Goal: Transaction & Acquisition: Purchase product/service

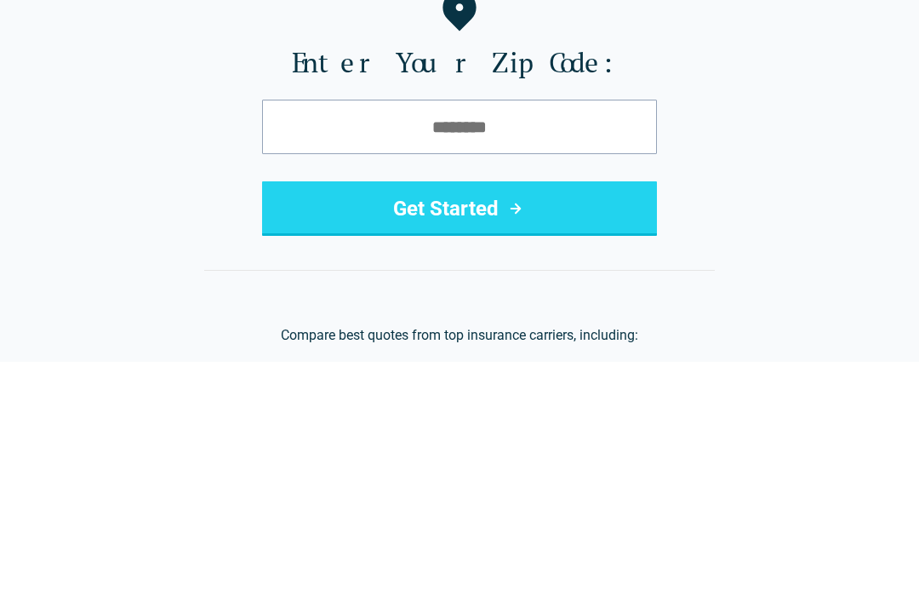
scroll to position [241, 0]
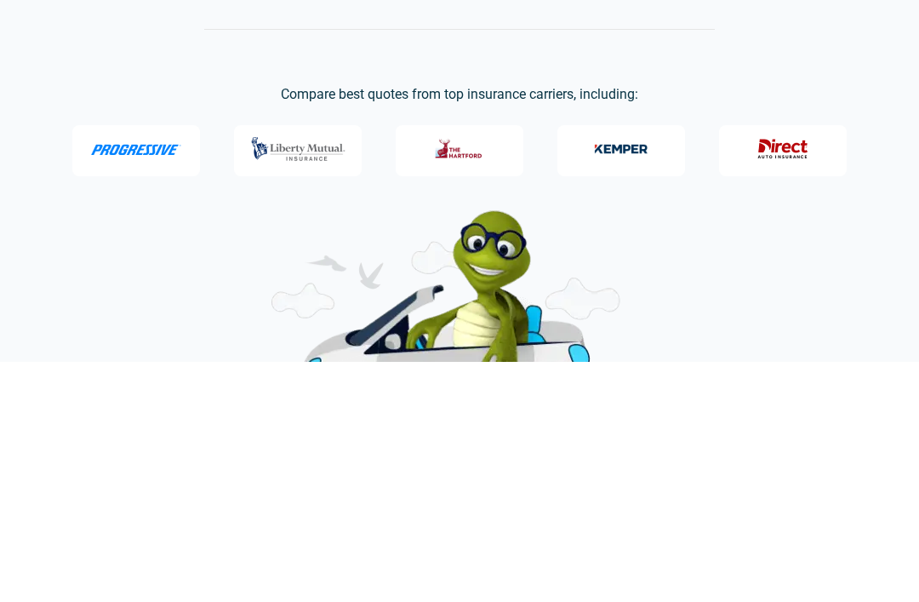
type input "*****"
click at [572, 209] on button "Get Started" at bounding box center [459, 208] width 395 height 54
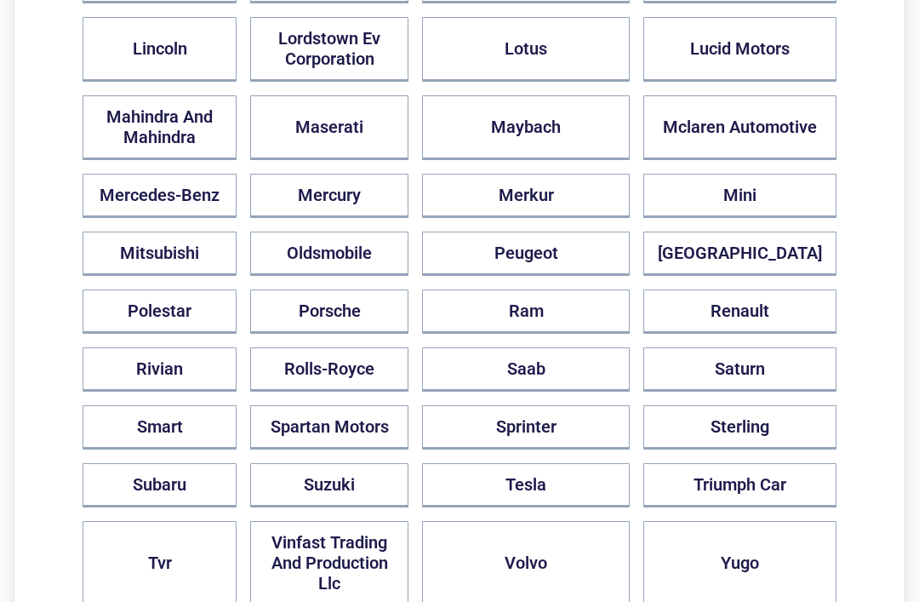
scroll to position [1470, 0]
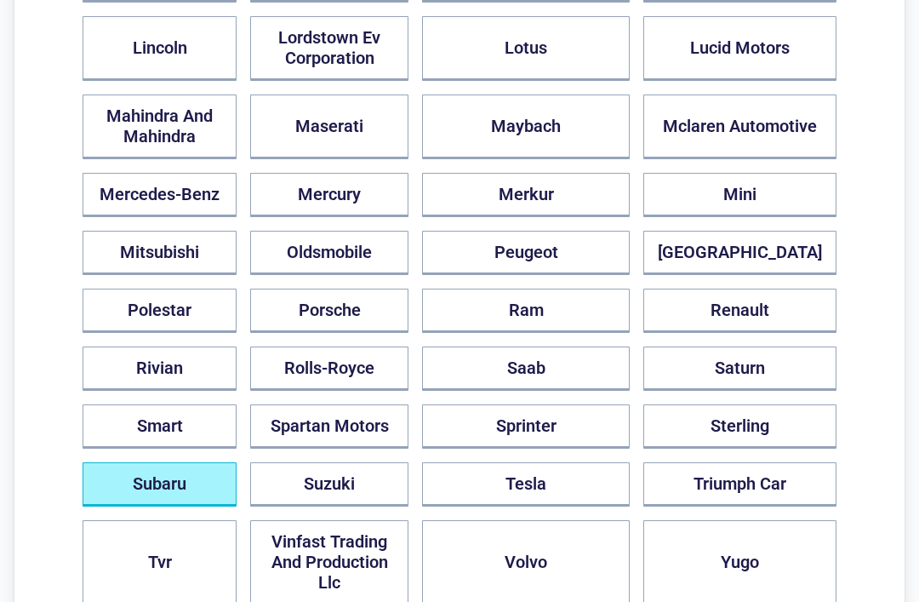
click at [205, 462] on button "Subaru" at bounding box center [160, 484] width 154 height 44
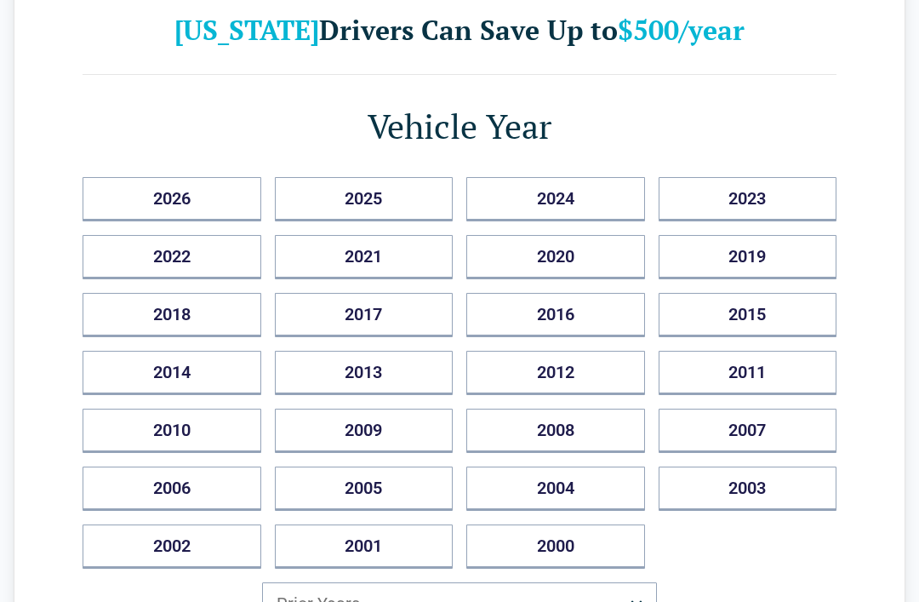
scroll to position [111, 0]
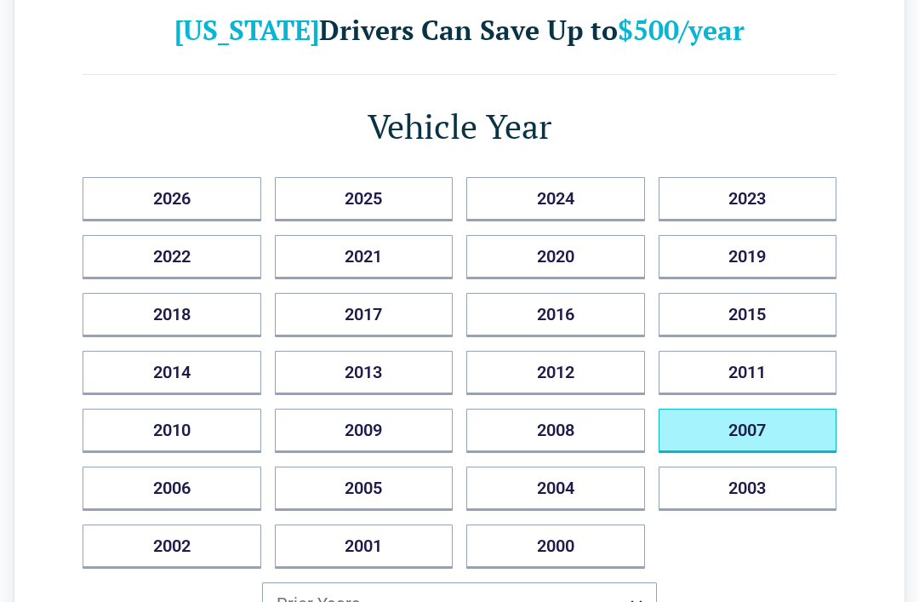
click at [810, 424] on button "2007" at bounding box center [748, 431] width 179 height 44
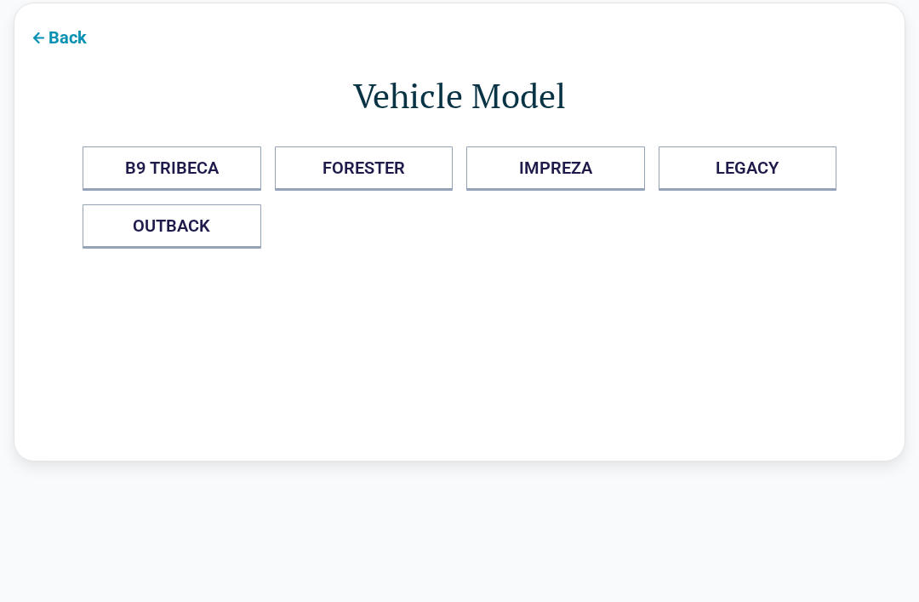
scroll to position [54, 0]
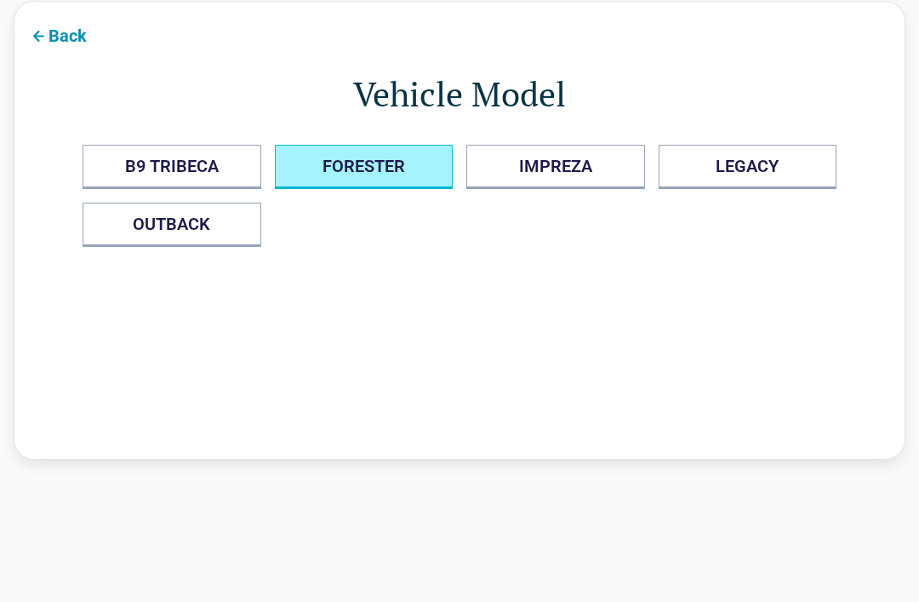
click at [400, 157] on button "FORESTER" at bounding box center [364, 167] width 179 height 44
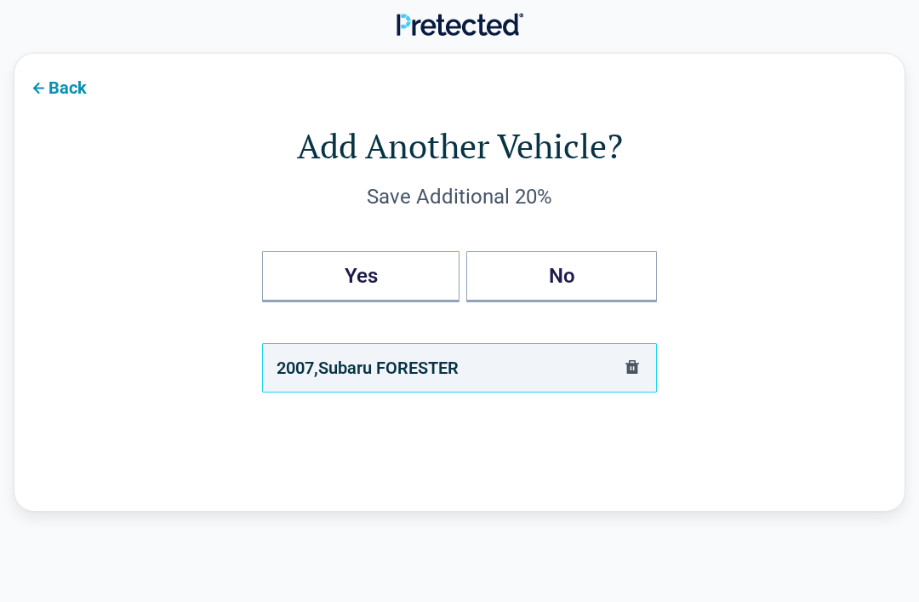
scroll to position [0, 0]
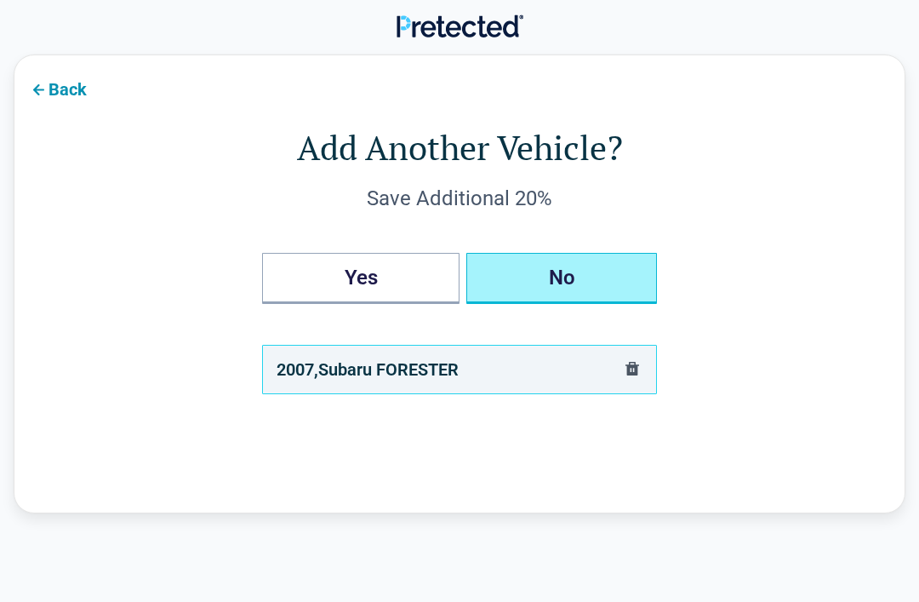
click at [621, 256] on button "No" at bounding box center [561, 278] width 191 height 51
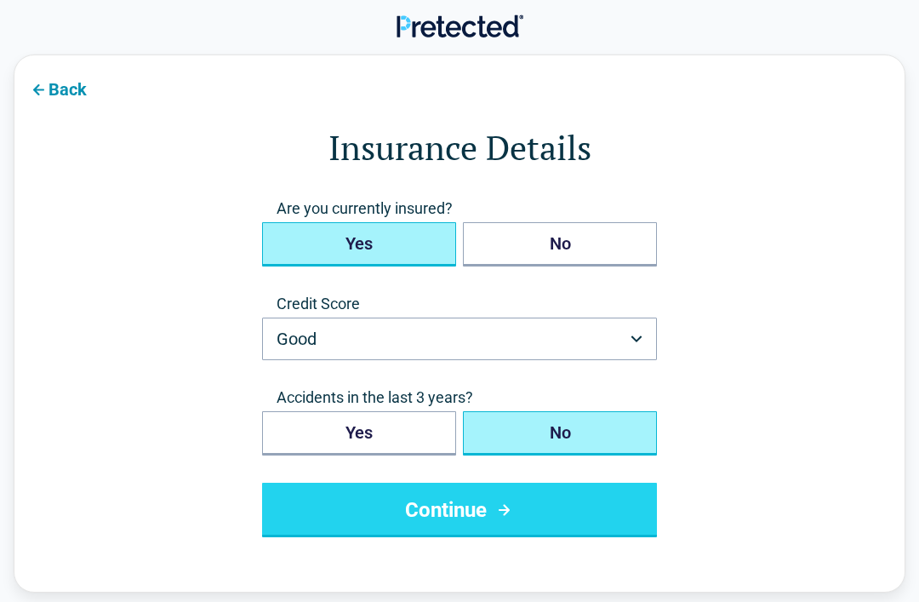
click at [421, 239] on button "Yes" at bounding box center [359, 244] width 194 height 44
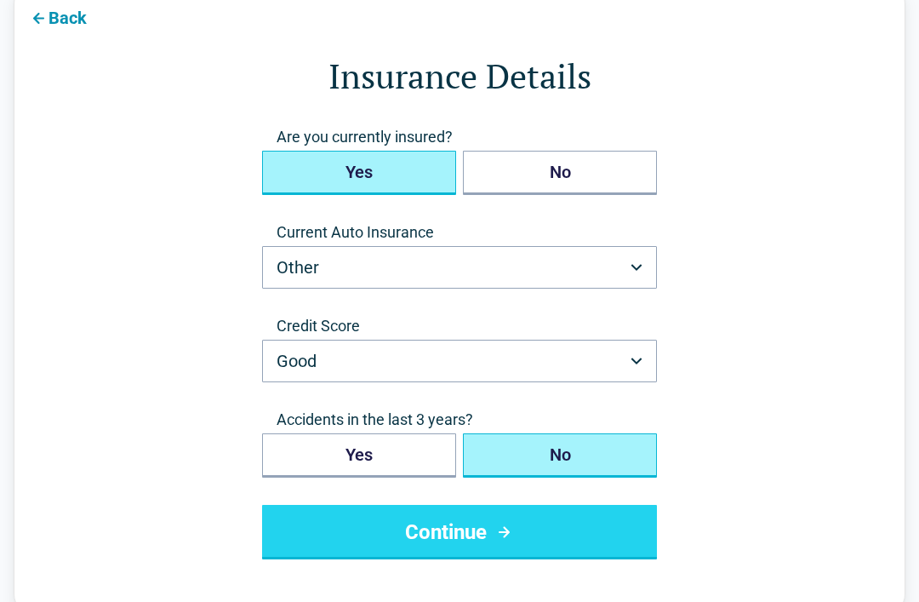
scroll to position [72, 0]
click at [613, 265] on button "Other" at bounding box center [459, 267] width 395 height 43
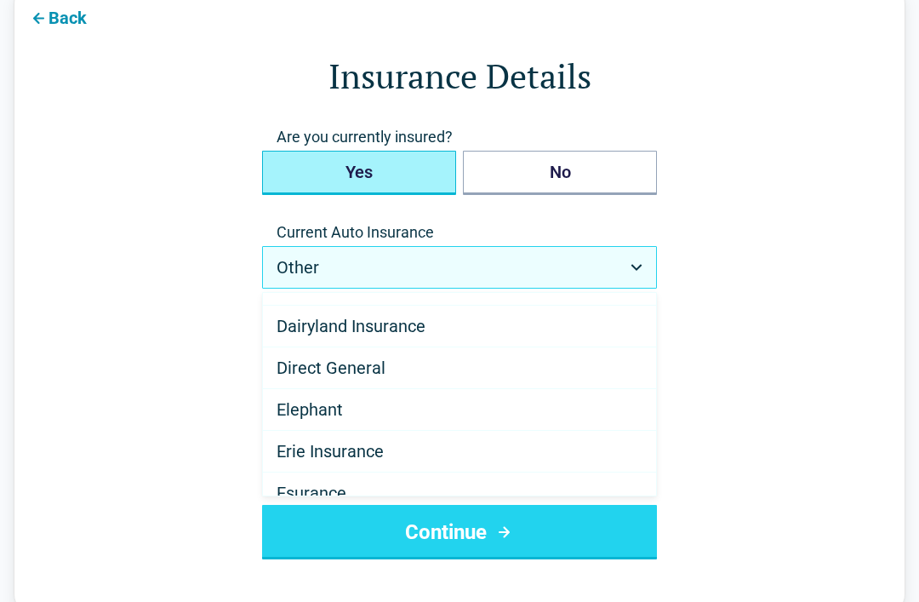
scroll to position [238, 0]
click at [336, 363] on span "Direct General" at bounding box center [331, 367] width 109 height 20
select select "**********"
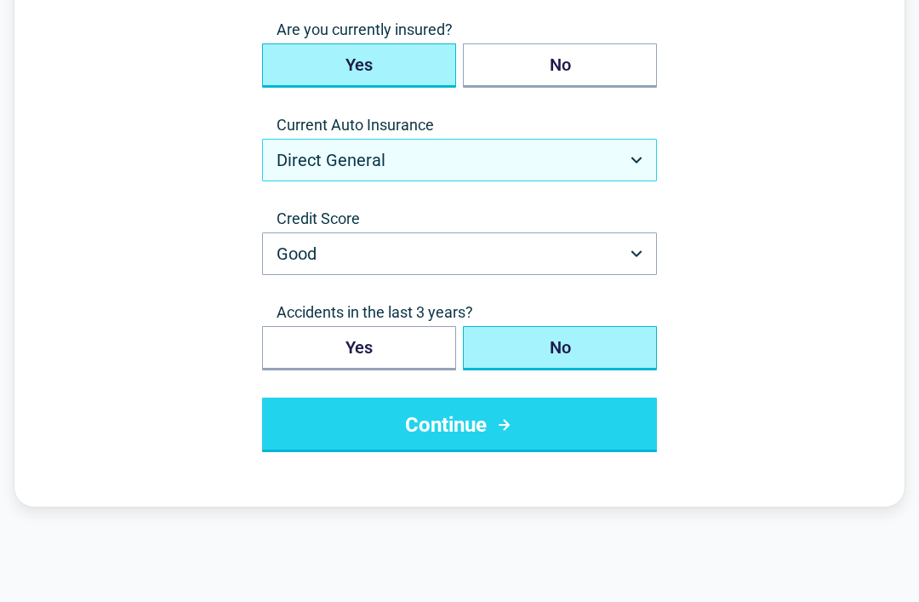
scroll to position [181, 0]
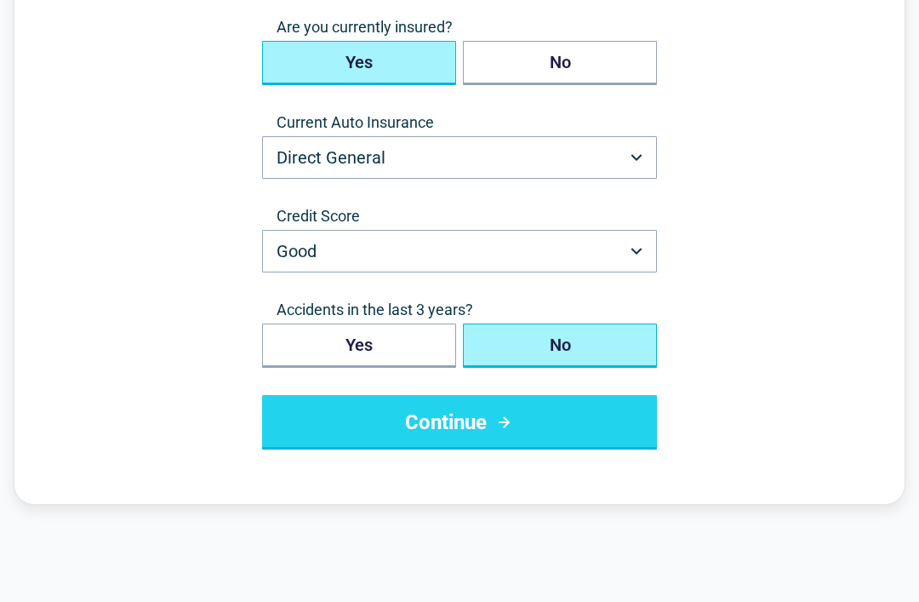
click at [575, 337] on button "No" at bounding box center [560, 345] width 194 height 44
click at [493, 421] on button "Continue" at bounding box center [459, 422] width 395 height 54
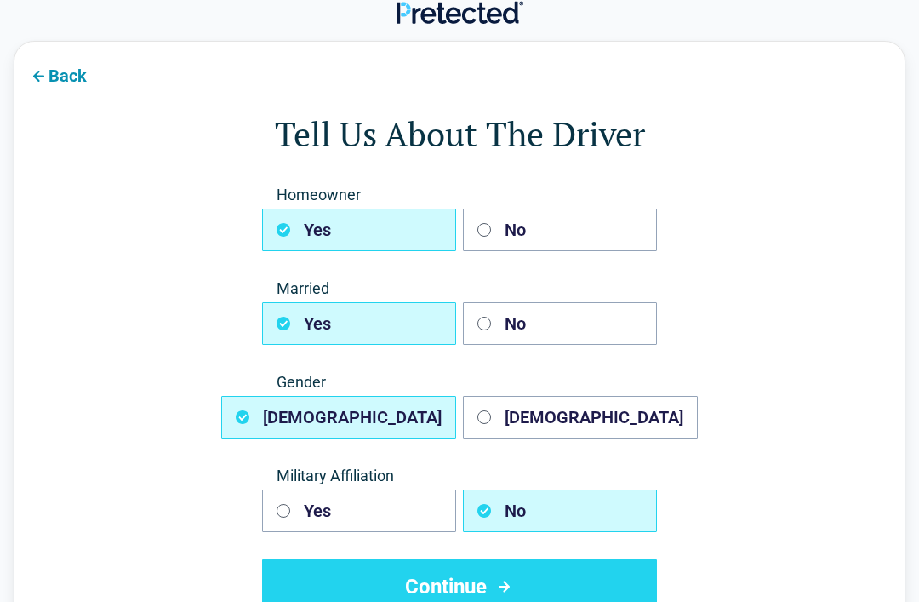
scroll to position [54, 0]
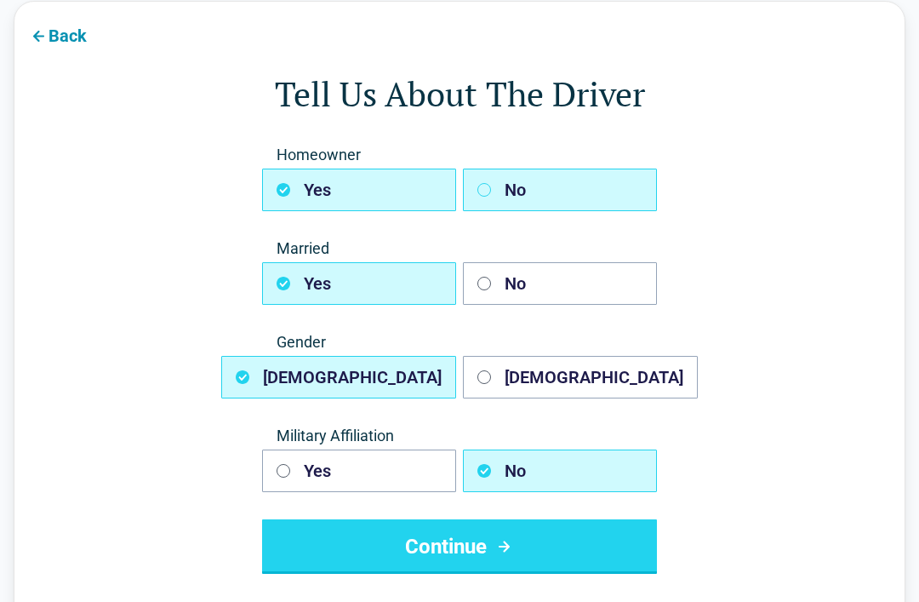
click at [495, 181] on button "No" at bounding box center [560, 190] width 194 height 43
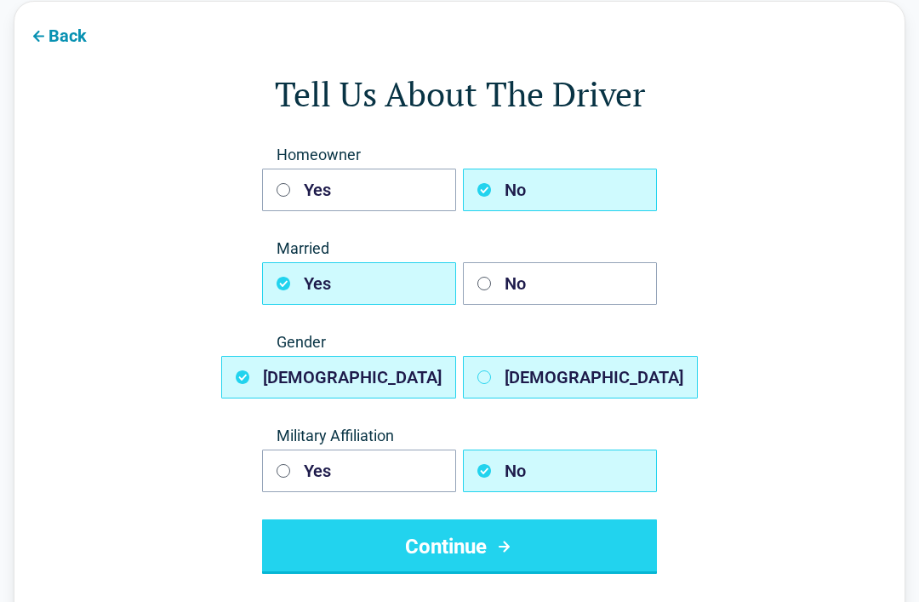
click at [489, 363] on button "Female" at bounding box center [580, 377] width 235 height 43
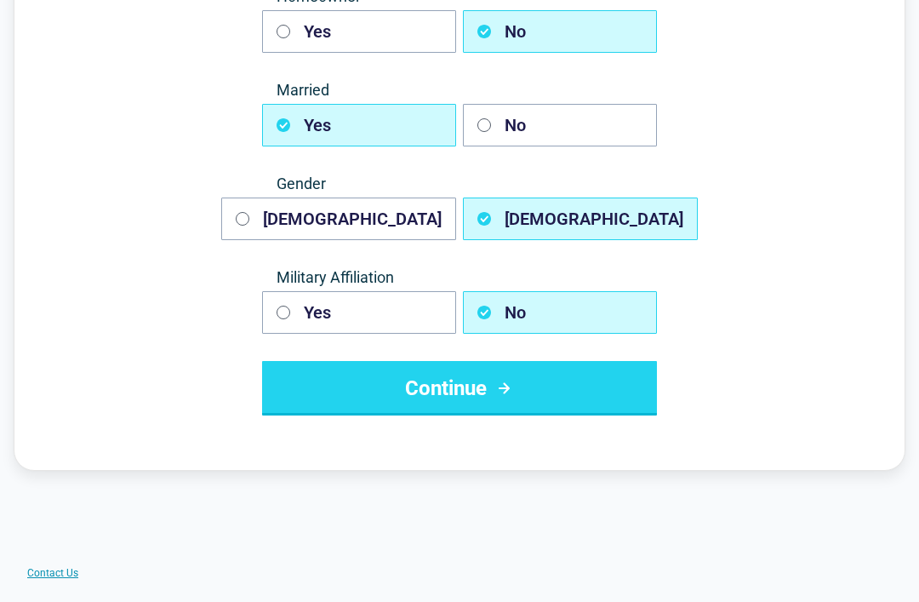
scroll to position [212, 0]
click at [604, 385] on button "Continue" at bounding box center [459, 388] width 395 height 54
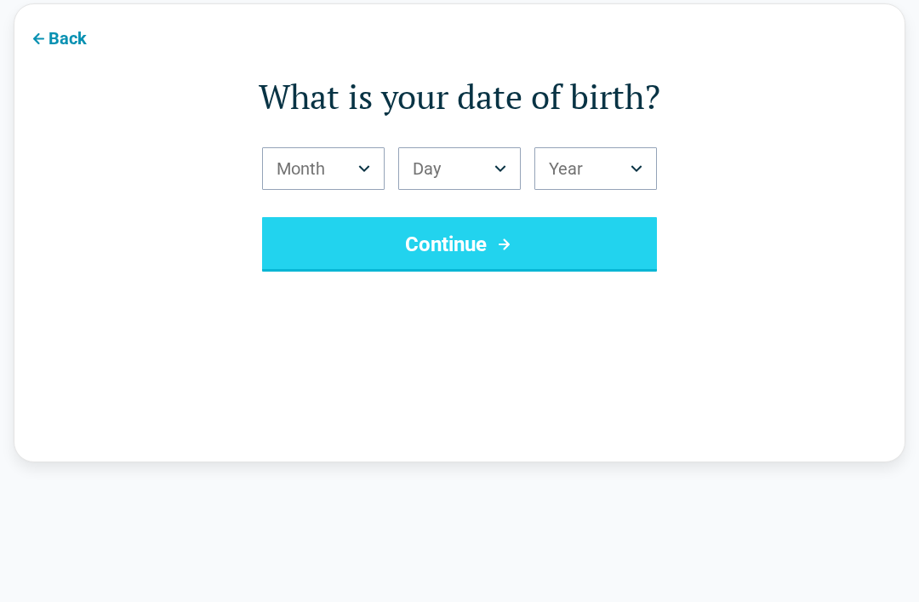
scroll to position [54, 0]
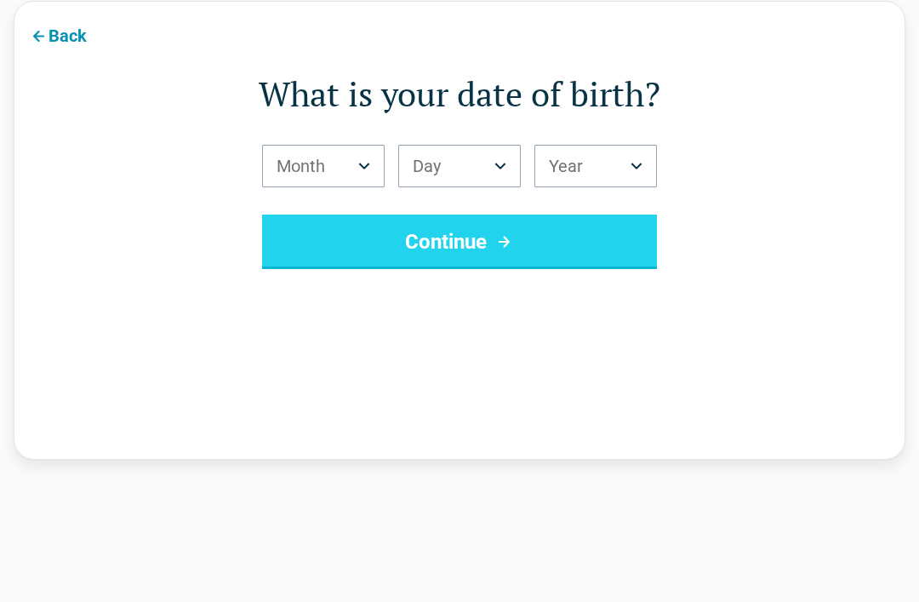
click at [338, 159] on button "Month" at bounding box center [323, 166] width 123 height 43
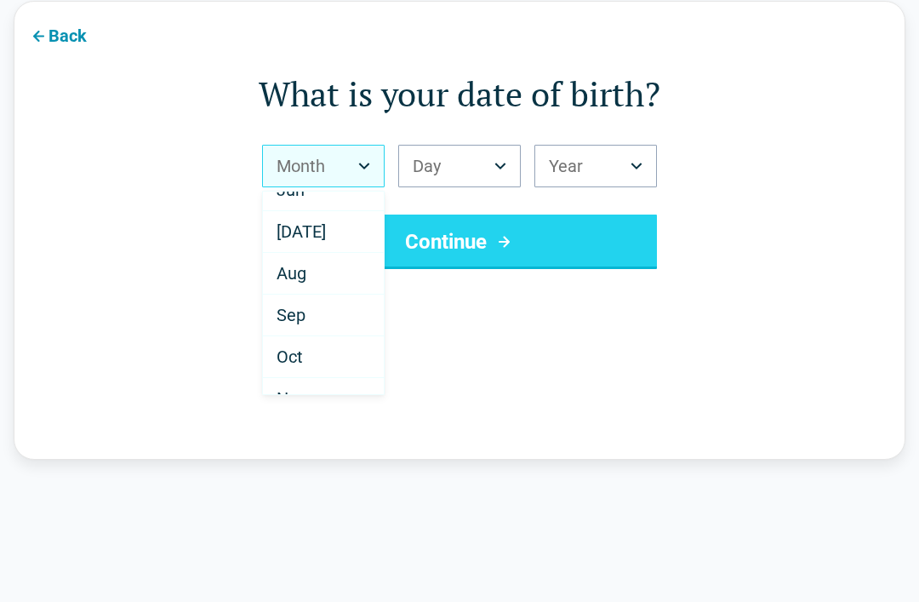
scroll to position [236, 0]
click at [323, 337] on div "Oct" at bounding box center [323, 352] width 121 height 42
select select "**"
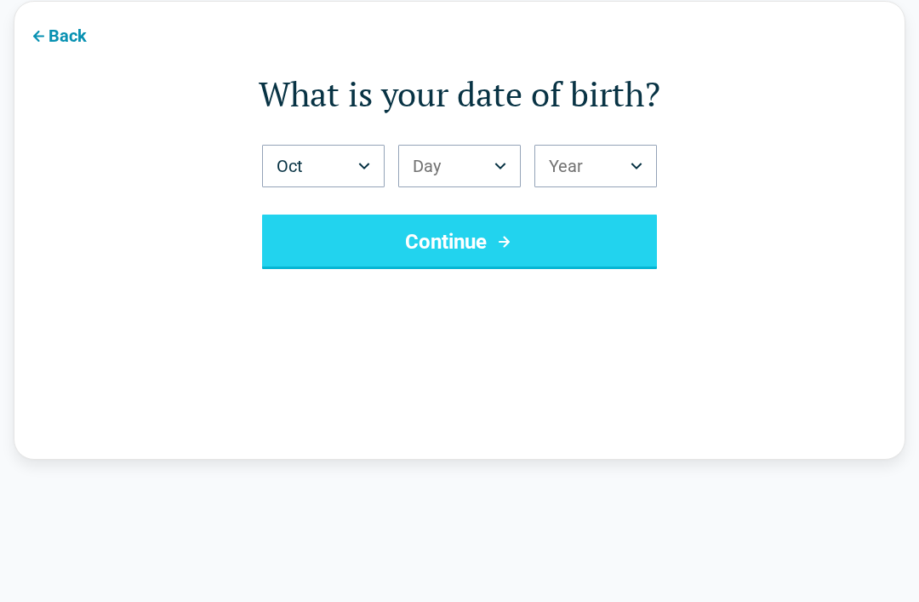
click at [486, 165] on button "Day" at bounding box center [459, 166] width 123 height 43
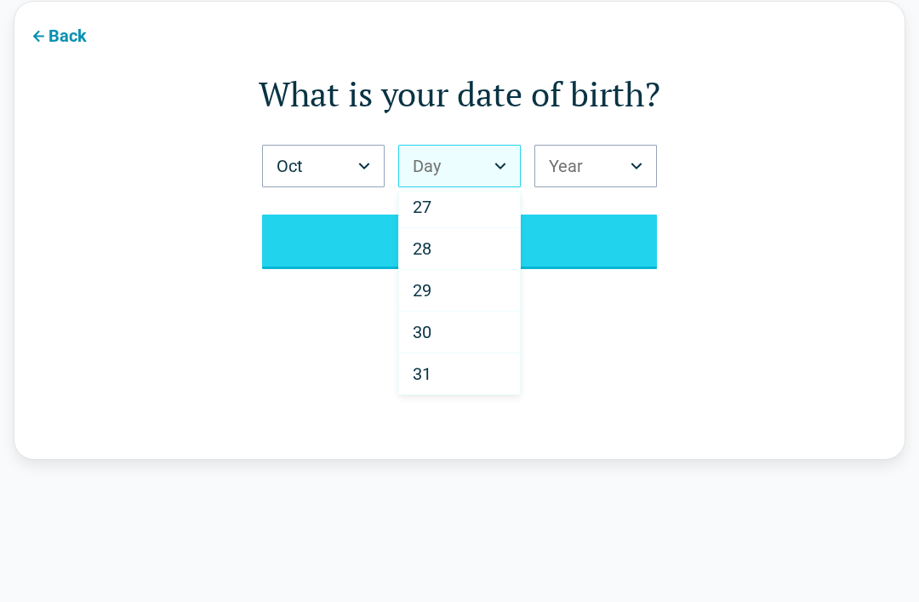
scroll to position [1090, 0]
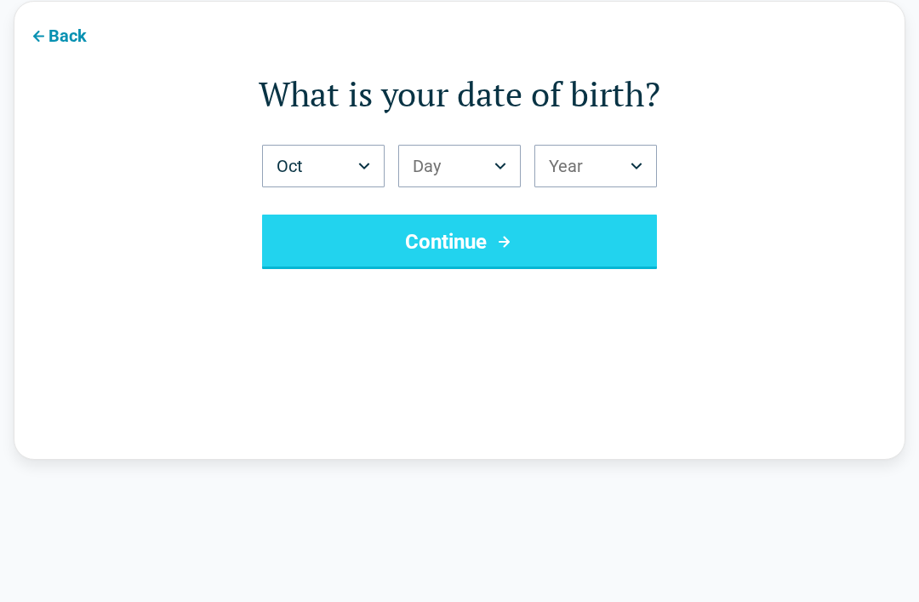
click at [479, 149] on button "Day" at bounding box center [459, 166] width 123 height 43
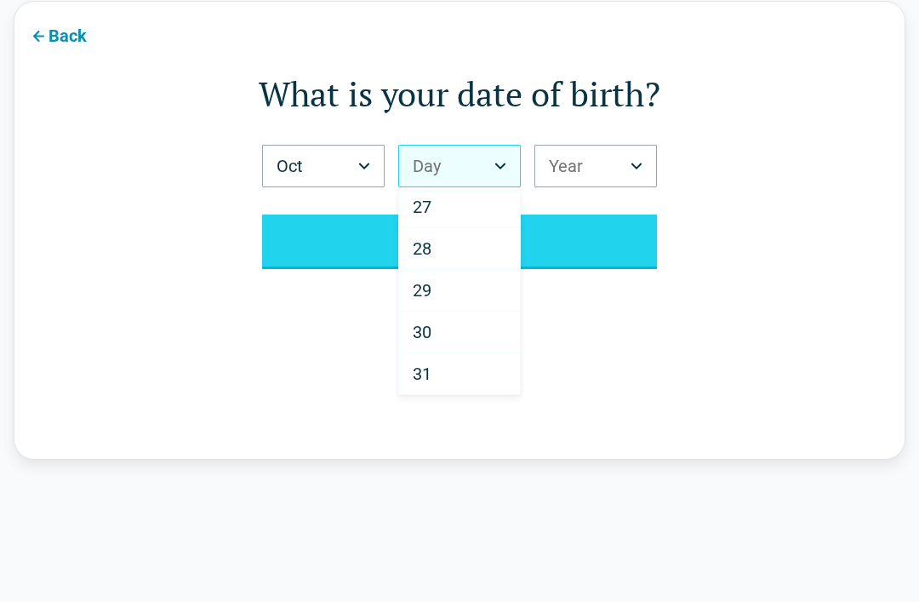
click at [438, 329] on div "30" at bounding box center [459, 333] width 121 height 42
select select "**"
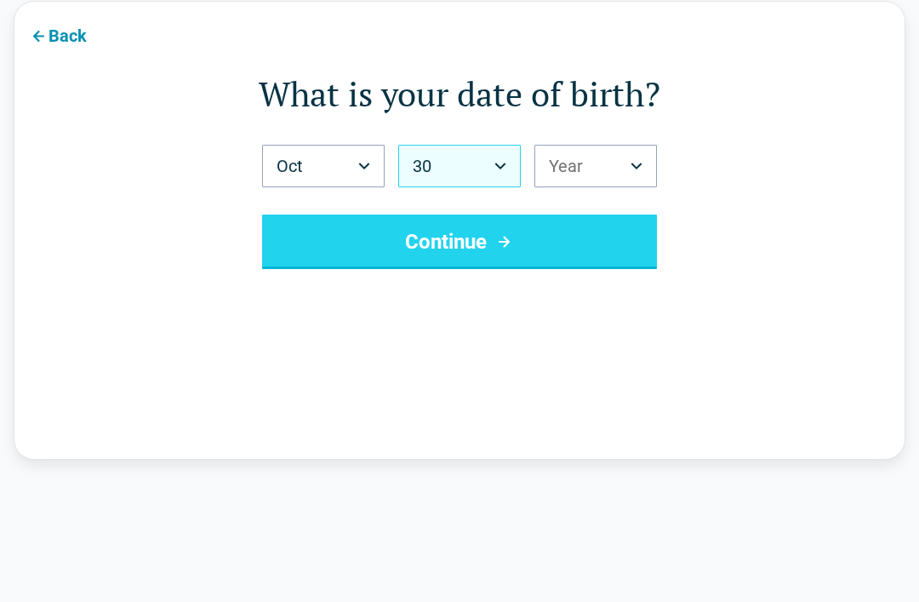
click at [617, 165] on button "Year" at bounding box center [596, 166] width 123 height 43
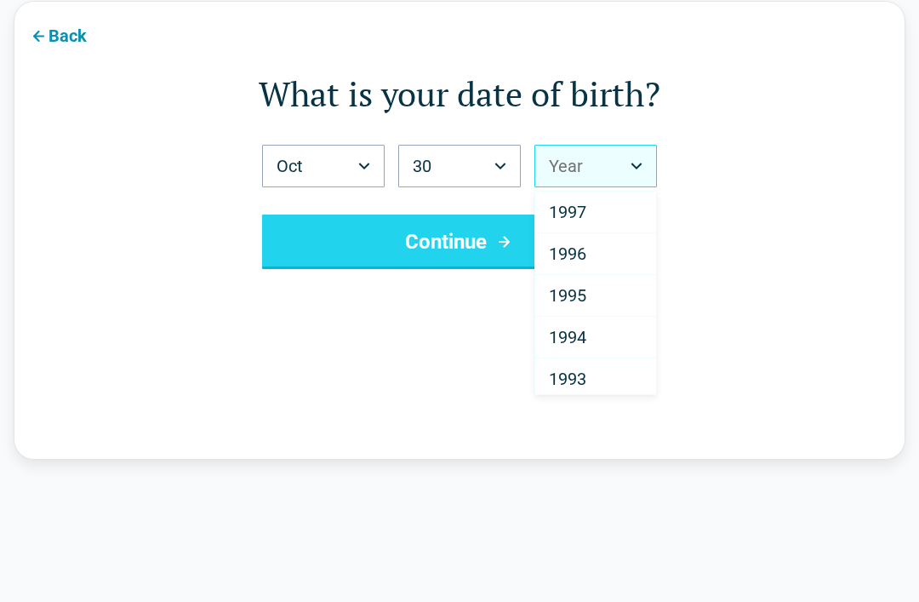
scroll to position [447, 0]
click at [589, 341] on div "1993" at bounding box center [595, 350] width 121 height 42
select select "****"
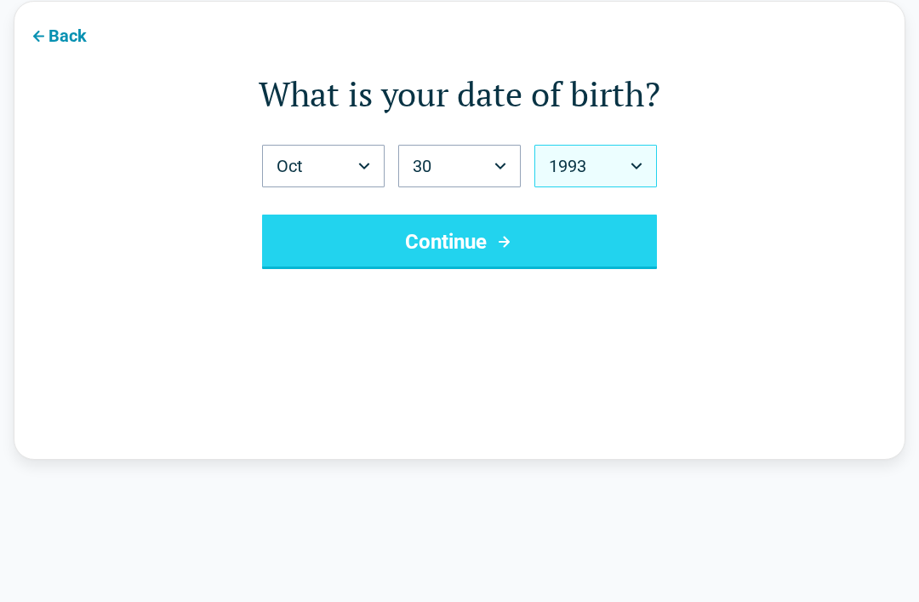
click at [587, 227] on button "Continue" at bounding box center [459, 242] width 395 height 54
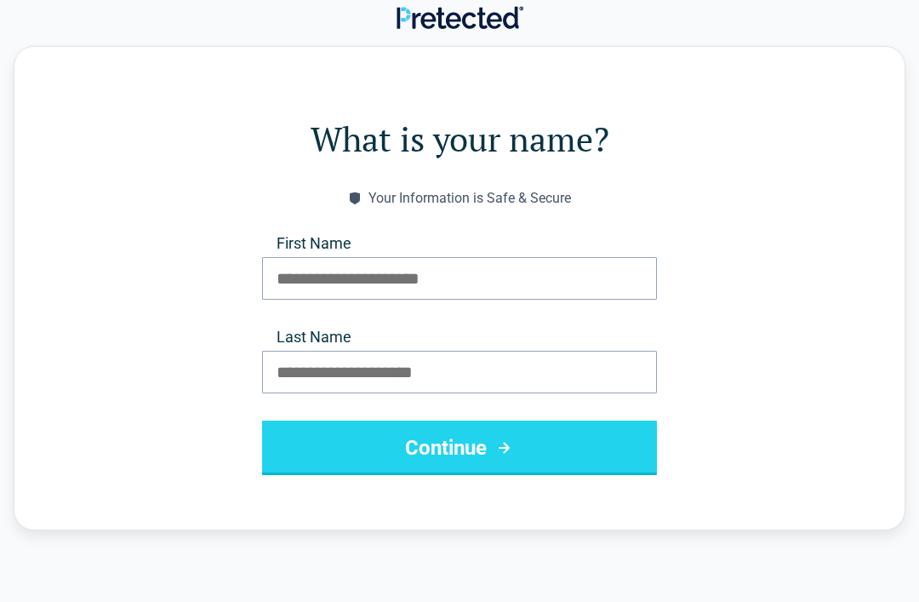
scroll to position [0, 0]
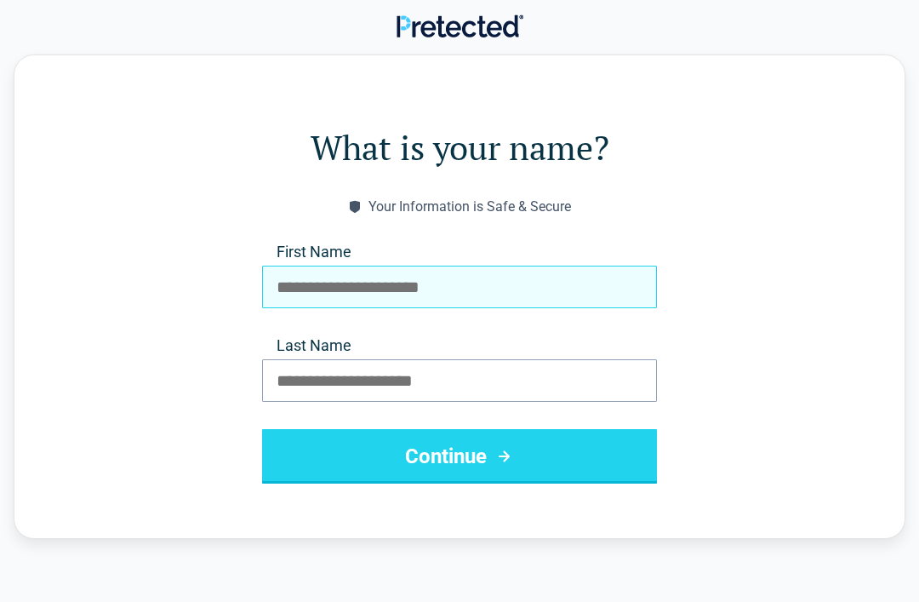
click at [585, 283] on input "First Name" at bounding box center [459, 287] width 395 height 43
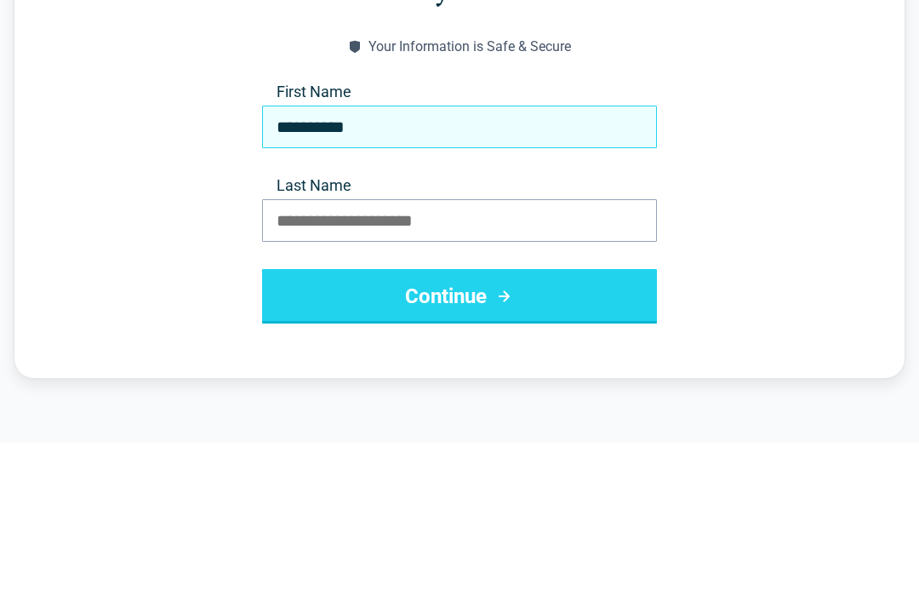
type input "*********"
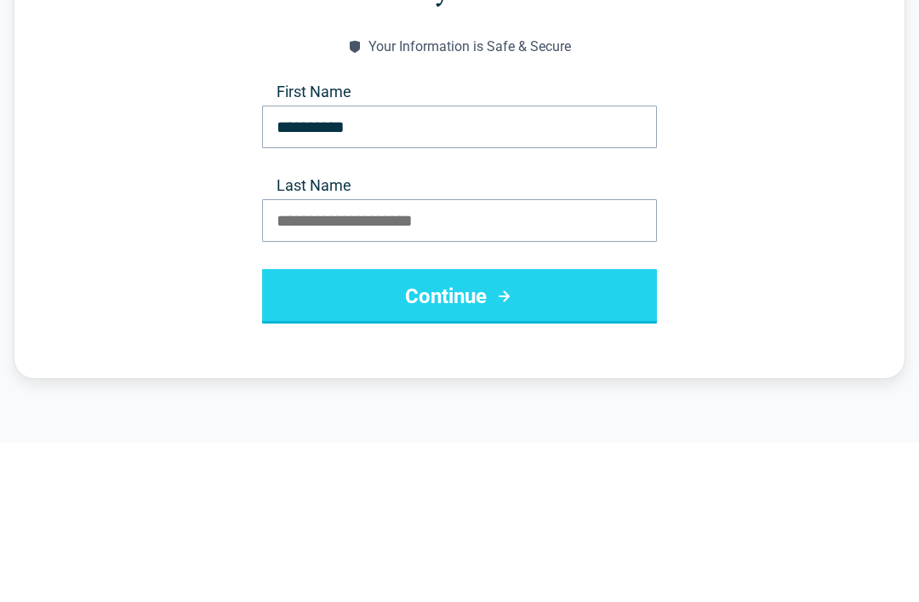
click at [542, 335] on label "Last Name" at bounding box center [459, 345] width 395 height 20
click at [542, 359] on input "Last Name" at bounding box center [459, 380] width 395 height 43
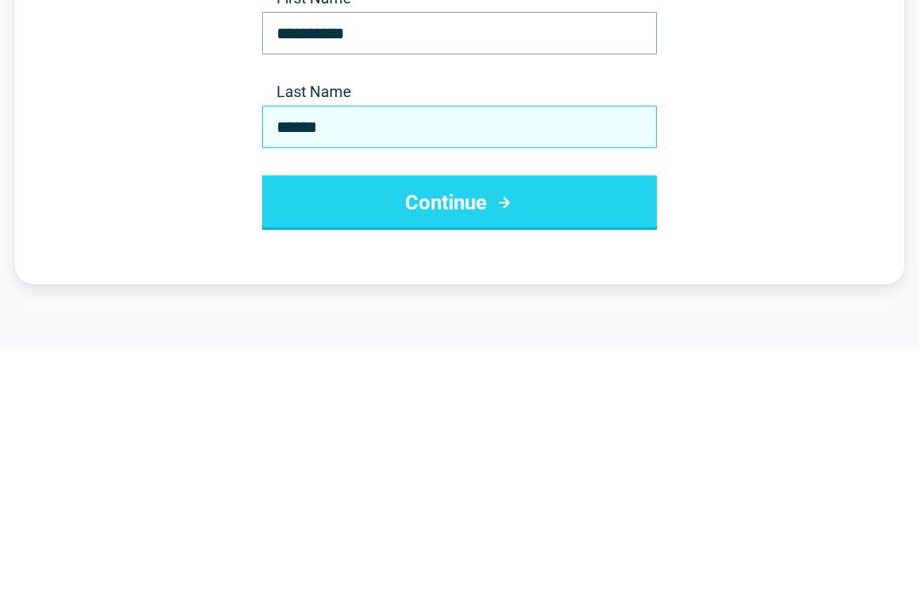
type input "*****"
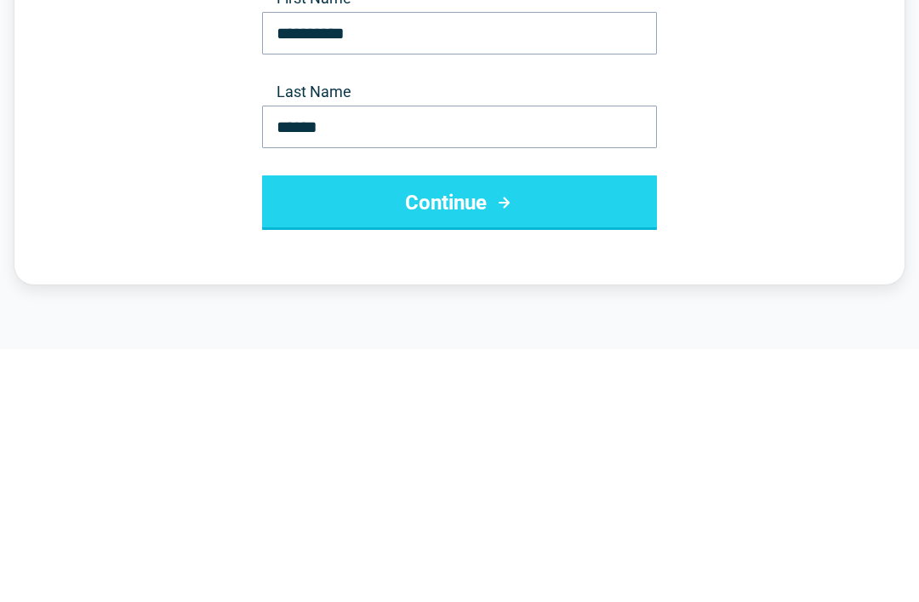
click at [558, 429] on button "Continue" at bounding box center [459, 456] width 395 height 54
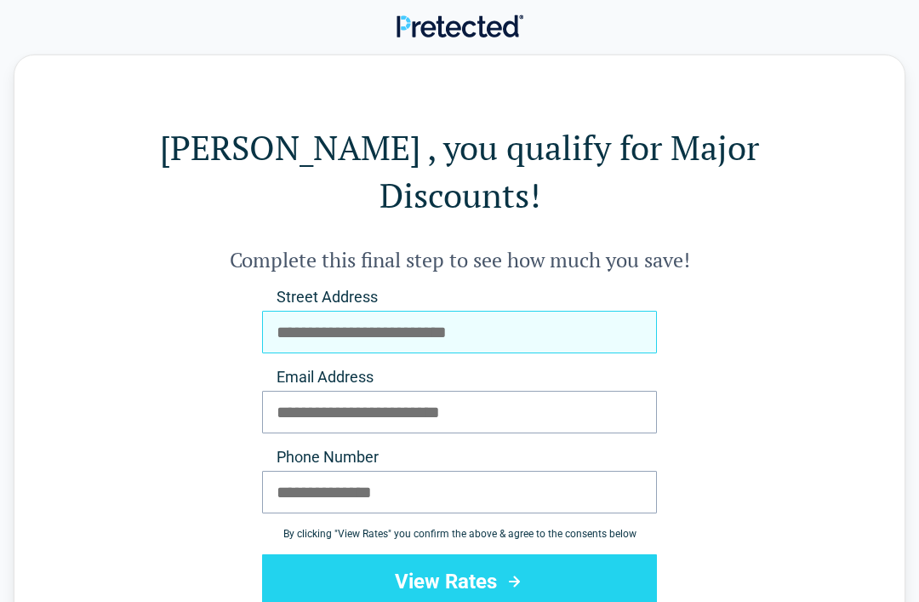
click at [599, 311] on input "Street Address" at bounding box center [459, 332] width 395 height 43
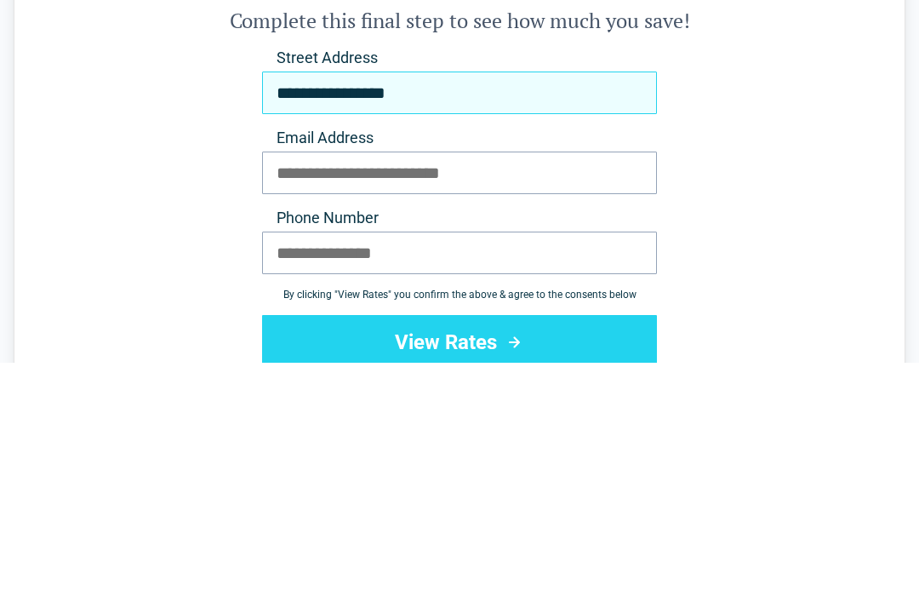
type input "**********"
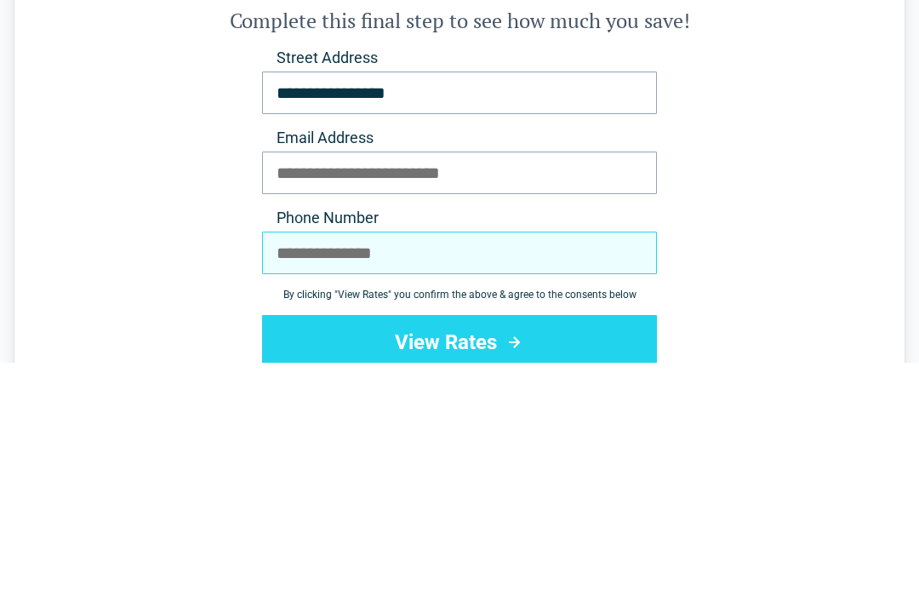
click at [297, 471] on input "Phone Number" at bounding box center [459, 492] width 395 height 43
type input "**********"
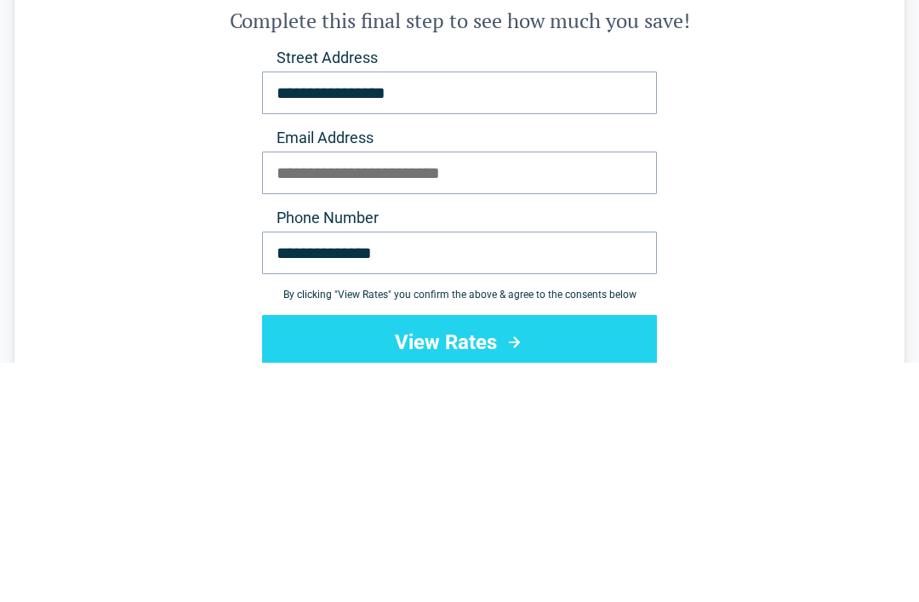
click at [577, 554] on button "View Rates" at bounding box center [459, 581] width 395 height 54
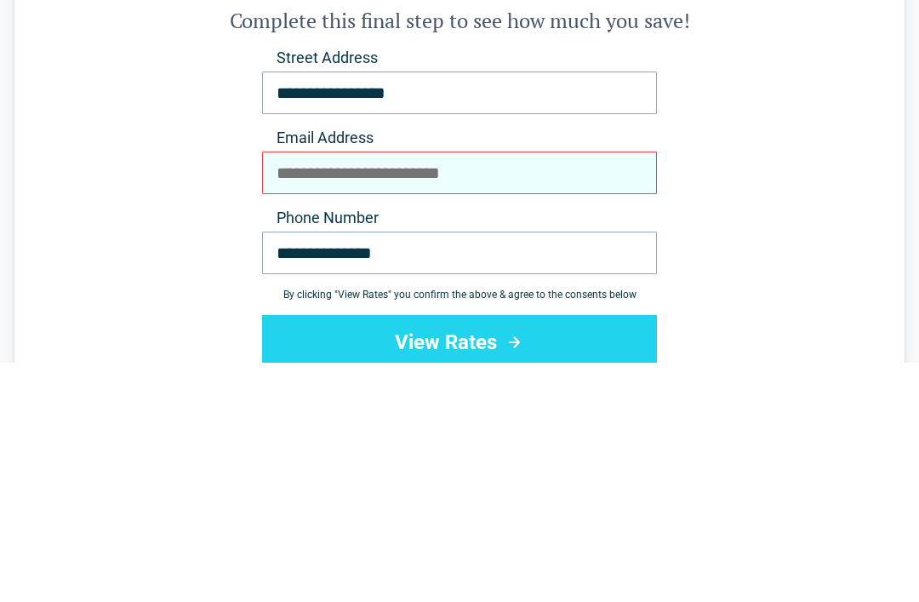
click at [581, 391] on input "Email Address" at bounding box center [459, 412] width 395 height 43
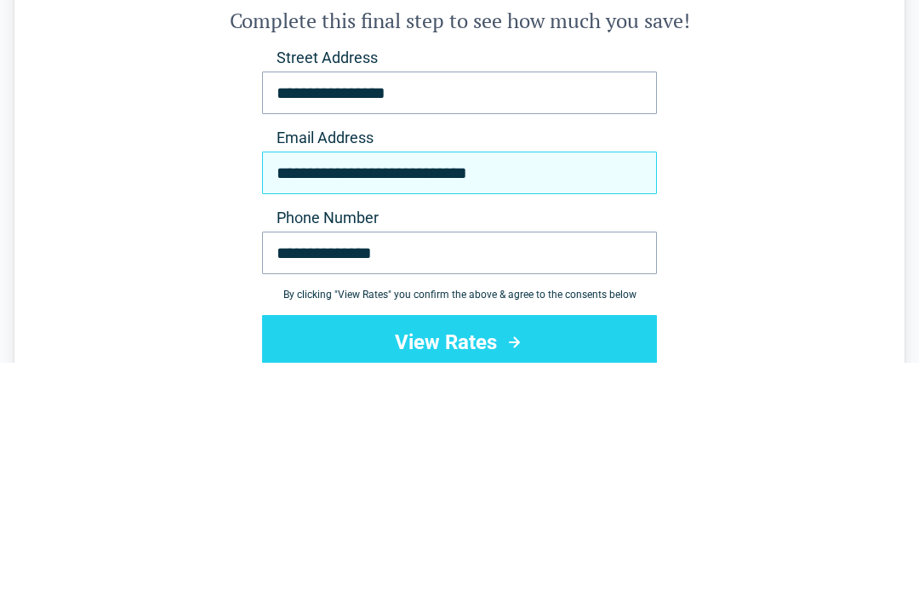
type input "**********"
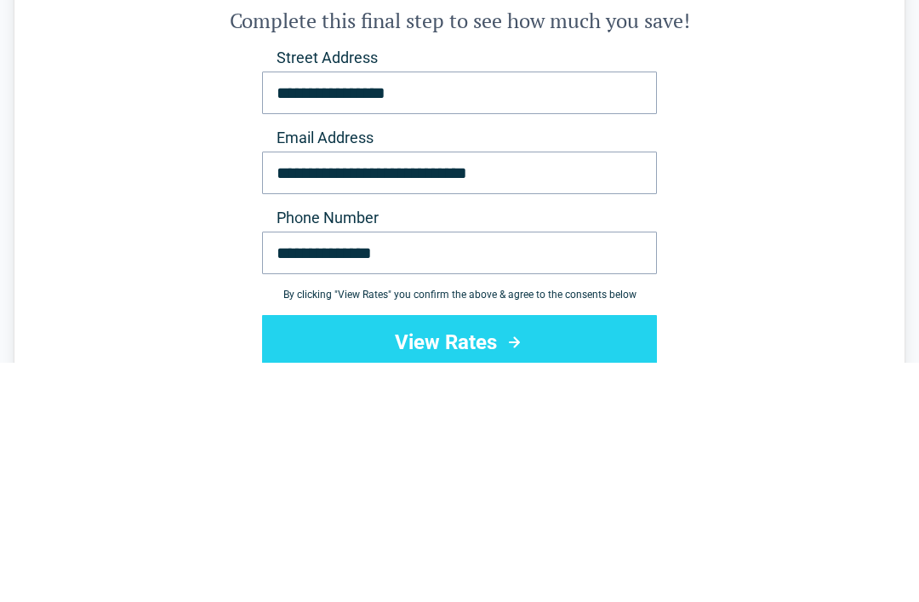
click at [604, 554] on button "View Rates" at bounding box center [459, 581] width 395 height 54
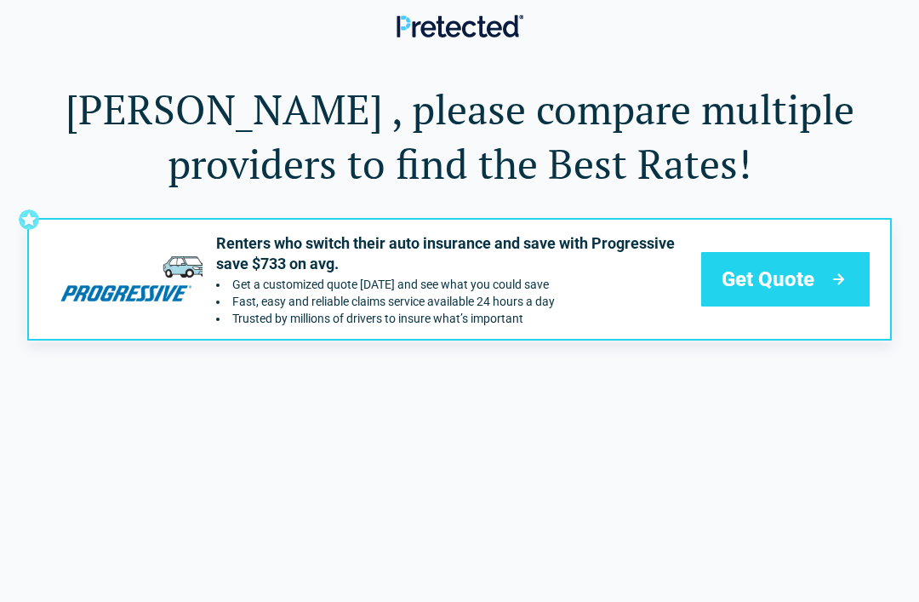
click at [767, 281] on span "Get Quote" at bounding box center [768, 279] width 93 height 27
